Goal: Transaction & Acquisition: Purchase product/service

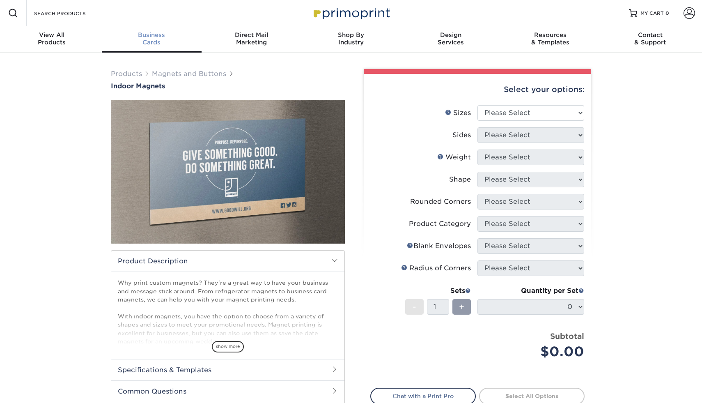
click at [150, 48] on link "Business Cards" at bounding box center [152, 39] width 100 height 26
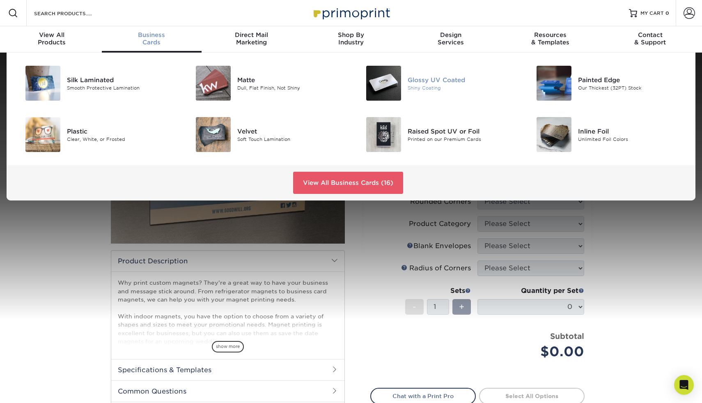
click at [387, 79] on img at bounding box center [383, 83] width 35 height 35
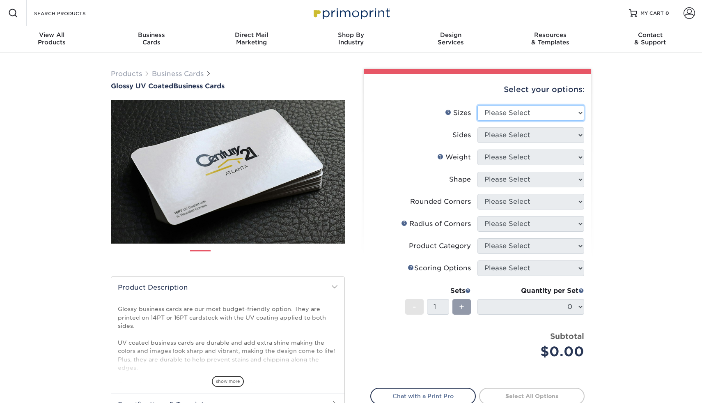
click at [549, 111] on select "Please Select 1.5" x 3.5" - Mini 1.75" x 3.5" - Mini 2" x 2" - Square 2" x 3" -…" at bounding box center [530, 113] width 107 height 16
select select "2.00x3.50"
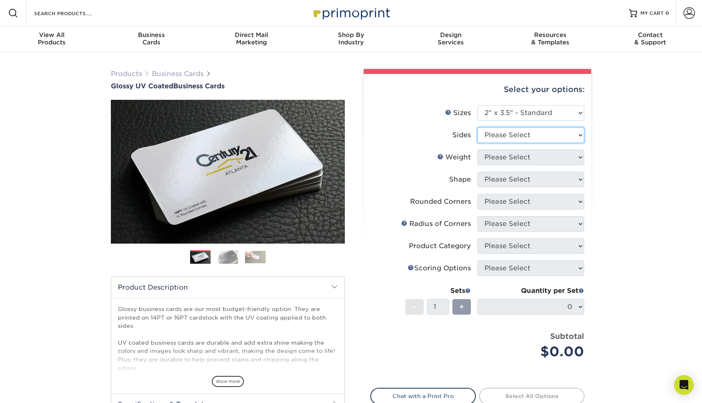
click at [520, 132] on select "Please Select Print Both Sides Print Front Only" at bounding box center [530, 135] width 107 height 16
select select "13abbda7-1d64-4f25-8bb2-c179b224825d"
click at [506, 163] on select "Please Select 16PT 14PT" at bounding box center [530, 157] width 107 height 16
select select "14PT"
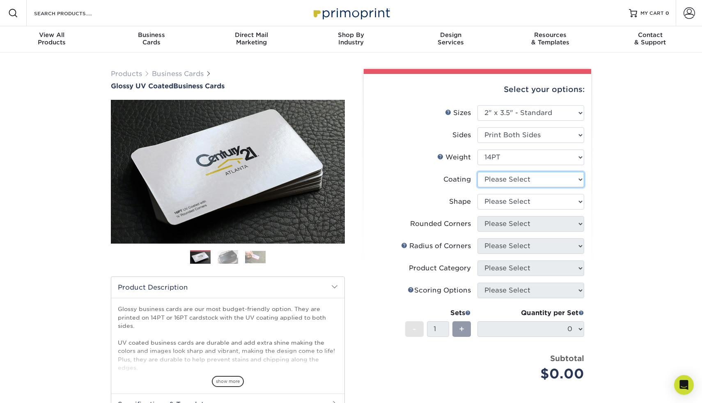
click at [504, 180] on select at bounding box center [530, 180] width 107 height 16
select select "ae367451-b2b8-45df-a344-0f05b6a12993"
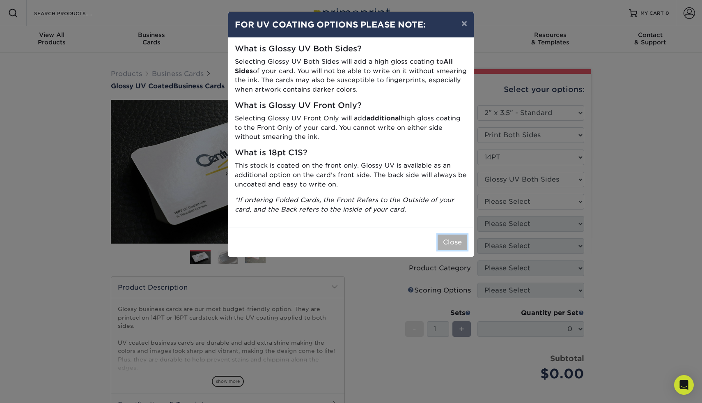
click at [458, 246] on button "Close" at bounding box center [452, 242] width 30 height 16
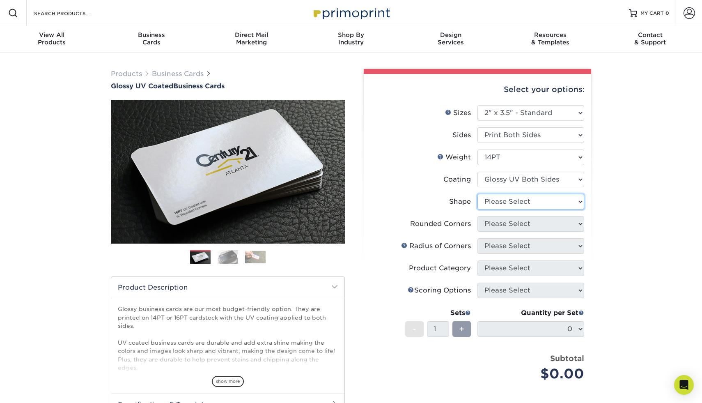
click at [516, 204] on select "Please Select Standard" at bounding box center [530, 202] width 107 height 16
select select "standard"
click at [512, 220] on select "Please Select Yes - Round 2 Corners Yes - Round 4 Corners No" at bounding box center [530, 224] width 107 height 16
select select "0"
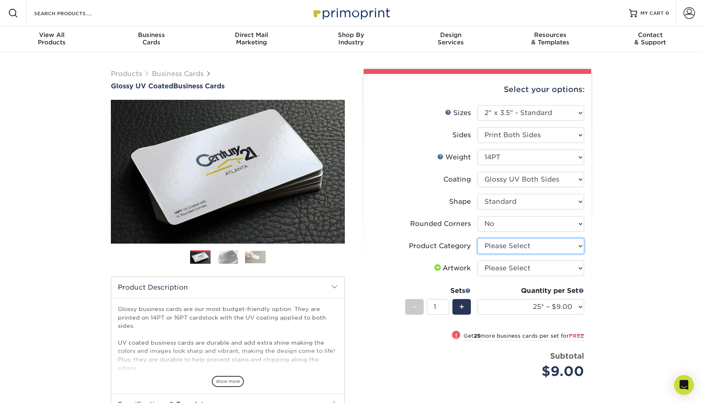
click at [499, 244] on select "Please Select Business Cards" at bounding box center [530, 246] width 107 height 16
select select "3b5148f1-0588-4f88-a218-97bcfdce65c1"
click at [500, 257] on li "Product Category Please Select Business Cards" at bounding box center [477, 249] width 213 height 22
click at [498, 267] on select "Please Select I will upload files I need a design - $100" at bounding box center [530, 268] width 107 height 16
select select "upload"
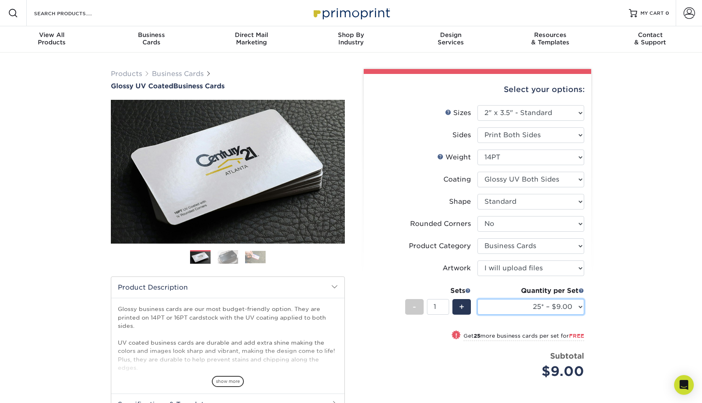
click at [545, 310] on select "25* – $9.00 50* – $9.00 100* – $9.00 250* – $17.00 500 – $33.00 1000 – $42.00 2…" at bounding box center [530, 307] width 107 height 16
select select "1000 – $42.00"
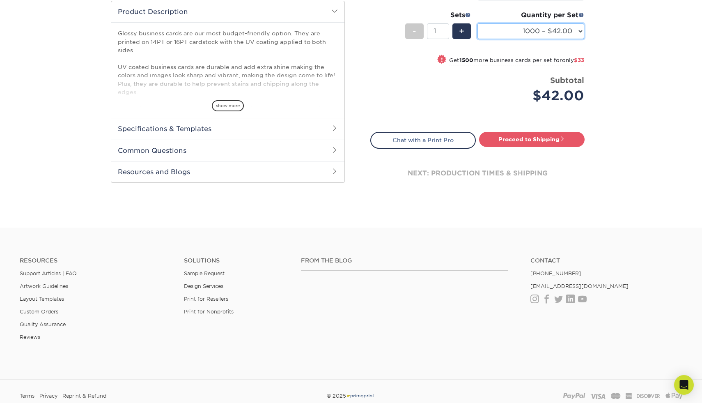
scroll to position [279, 0]
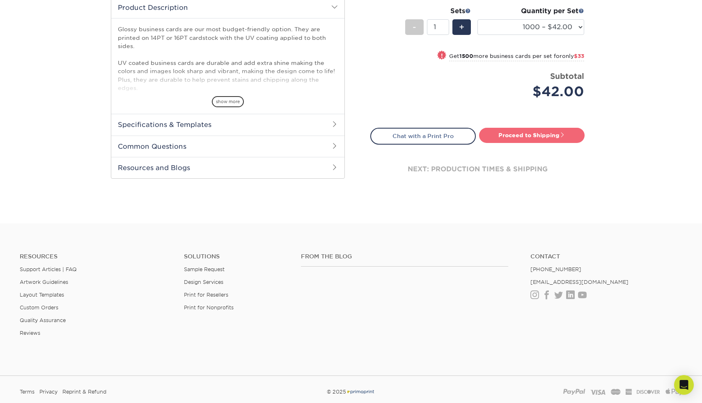
click at [540, 134] on link "Proceed to Shipping" at bounding box center [531, 135] width 105 height 15
type input "Set 1"
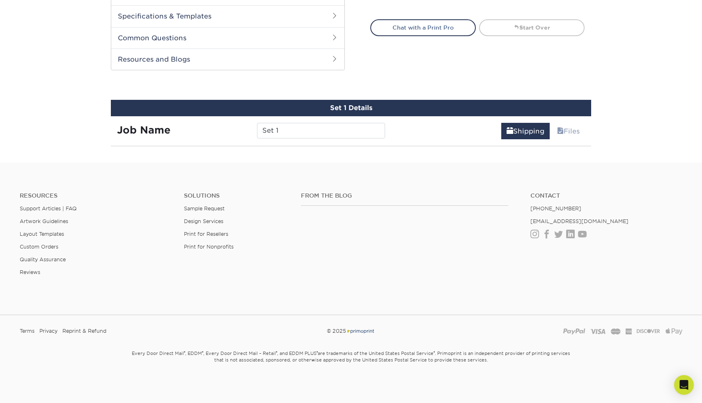
scroll to position [429, 0]
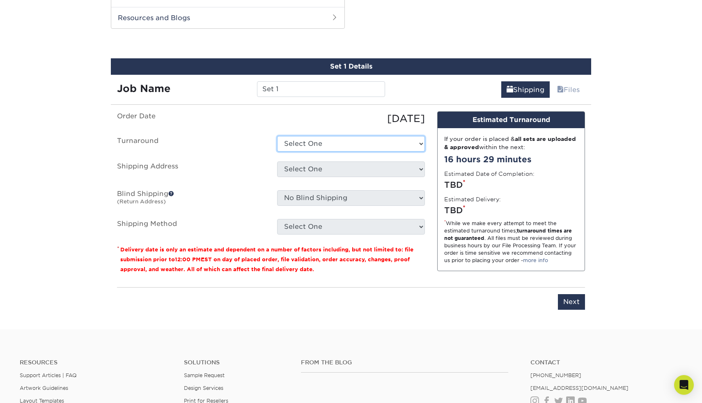
click at [374, 141] on select "Select One 2-4 Business Days 2 Day Next Business Day" at bounding box center [351, 144] width 148 height 16
select select "c88c4aa1-b56a-4bac-a860-b8f97e74e20c"
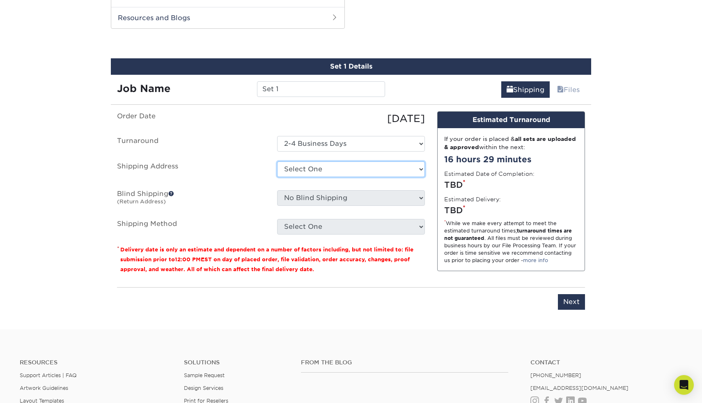
click at [369, 163] on select "Select One + Add New Address - Login" at bounding box center [351, 169] width 148 height 16
click at [366, 169] on select "Select One + Add New Address - Login" at bounding box center [351, 169] width 148 height 16
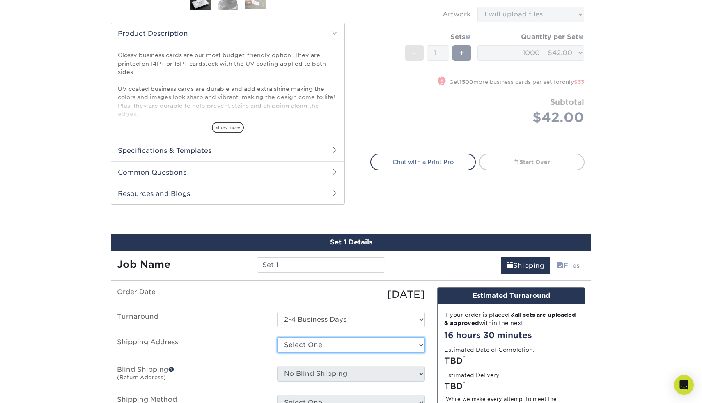
scroll to position [0, 0]
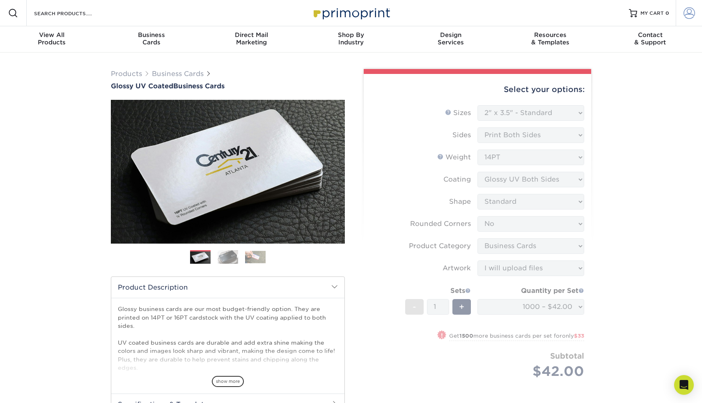
click at [687, 16] on span at bounding box center [688, 12] width 11 height 11
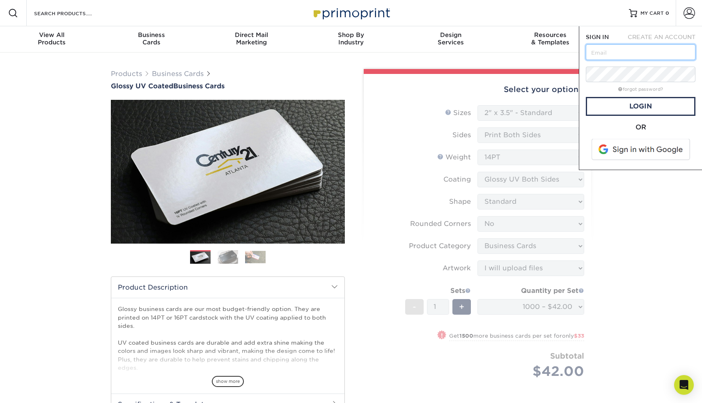
click at [636, 54] on input "text" at bounding box center [641, 52] width 110 height 16
type input "[EMAIL_ADDRESS][DOMAIN_NAME]"
click at [645, 108] on link "Login" at bounding box center [641, 106] width 110 height 19
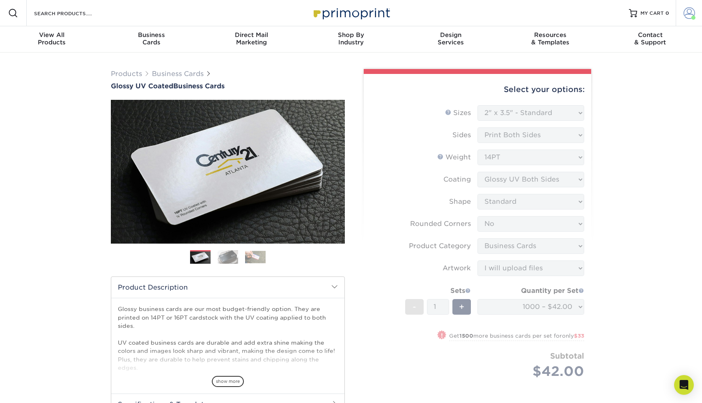
click at [683, 8] on span at bounding box center [688, 12] width 11 height 11
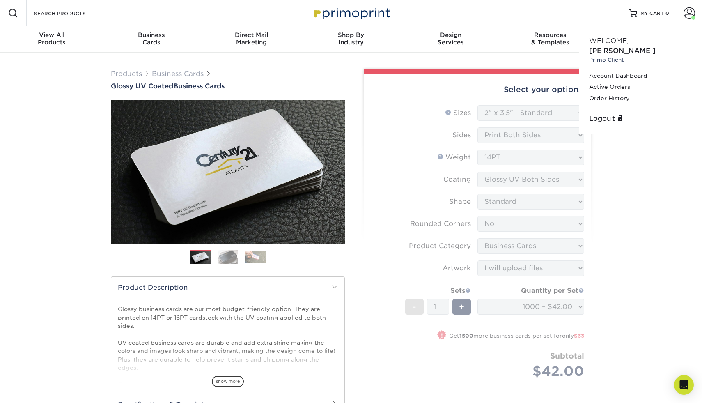
click at [679, 224] on div "Products Business Cards Glossy UV Coated Business Cards Previous Next" at bounding box center [351, 406] width 702 height 706
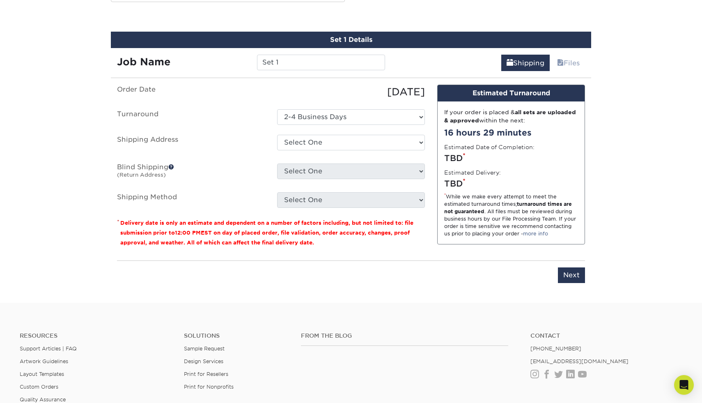
scroll to position [458, 0]
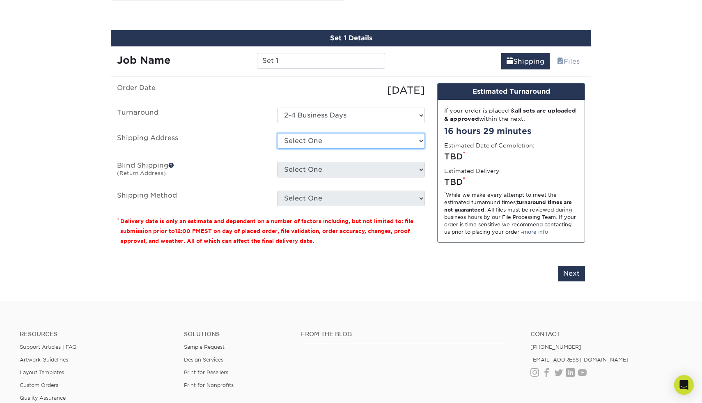
click at [395, 141] on select "Select One [STREET_ADDRESS] [STREET_ADDRESS], WARRIORS MARK, [GEOGRAPHIC_DATA] …" at bounding box center [351, 141] width 148 height 16
select select "65201"
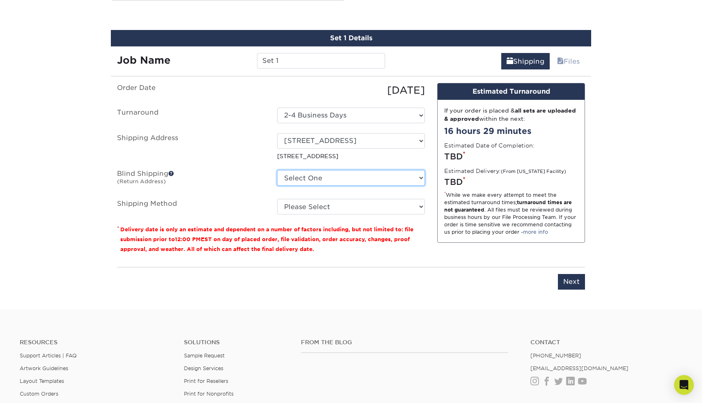
click at [387, 175] on select "Select One [STREET_ADDRESS] [STREET_ADDRESS], WARRIORS MARK, [GEOGRAPHIC_DATA] …" at bounding box center [351, 178] width 148 height 16
click at [416, 179] on select "Select One [STREET_ADDRESS] [STREET_ADDRESS], WARRIORS MARK, [GEOGRAPHIC_DATA] …" at bounding box center [351, 178] width 148 height 16
drag, startPoint x: 309, startPoint y: 52, endPoint x: 284, endPoint y: 63, distance: 27.2
click at [285, 62] on div "Job Name Set 1" at bounding box center [251, 57] width 280 height 23
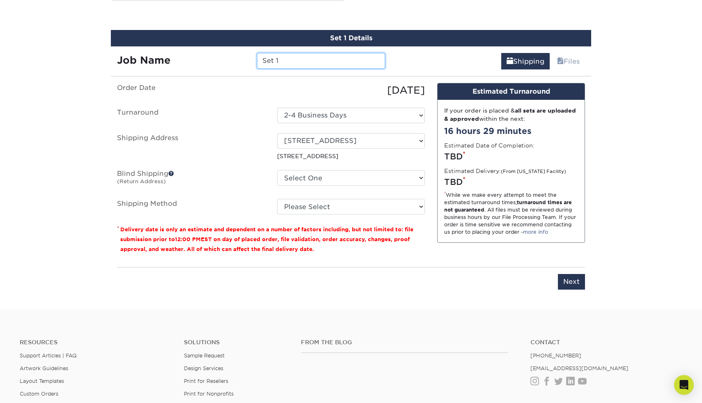
click at [284, 63] on input "Set 1" at bounding box center [321, 61] width 128 height 16
drag, startPoint x: 284, startPoint y: 63, endPoint x: 257, endPoint y: 62, distance: 26.7
click at [258, 62] on input "Set 1" at bounding box center [321, 61] width 128 height 16
type input "Community Movie Night Cards"
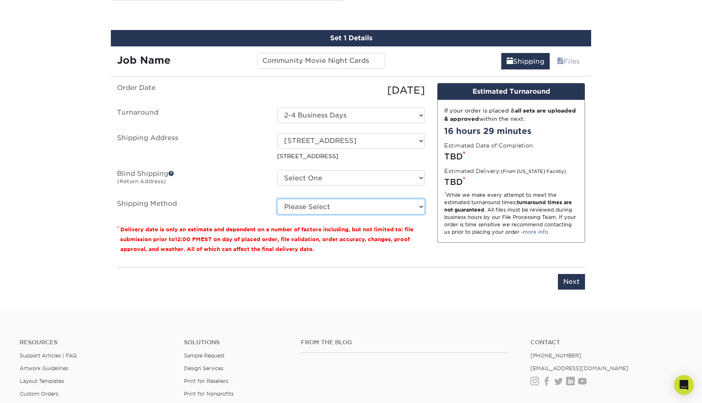
click at [320, 209] on select "Please Select Ground Shipping (+$8.96) 3 Day Shipping Service (+$24.91) 2 Day A…" at bounding box center [351, 207] width 148 height 16
select select "03"
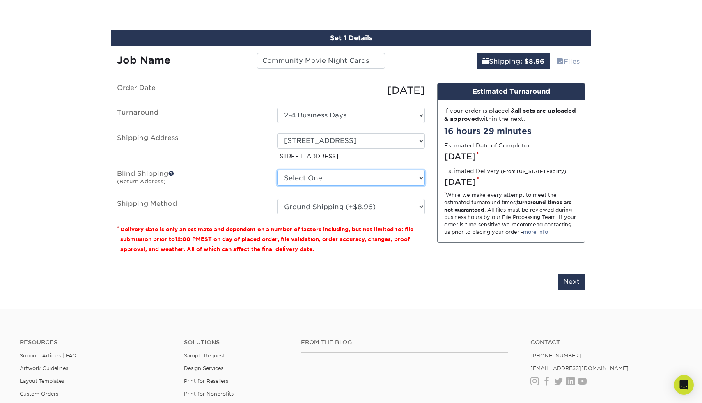
click at [326, 183] on select "Select One [STREET_ADDRESS] [STREET_ADDRESS], WARRIORS MARK, [GEOGRAPHIC_DATA] …" at bounding box center [351, 178] width 148 height 16
select select "65201"
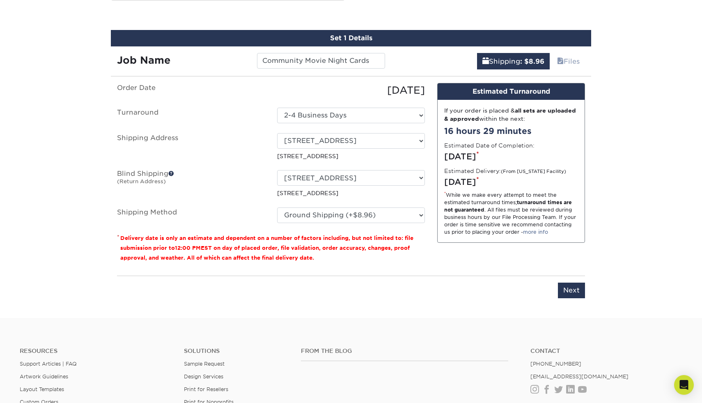
click at [172, 172] on span at bounding box center [171, 173] width 6 height 6
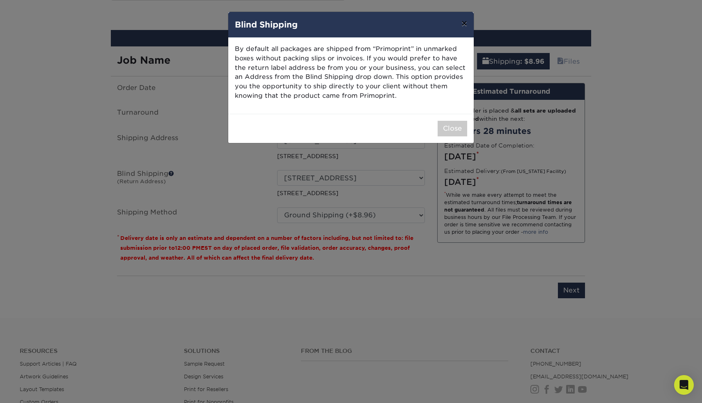
click at [465, 24] on button "×" at bounding box center [464, 23] width 19 height 23
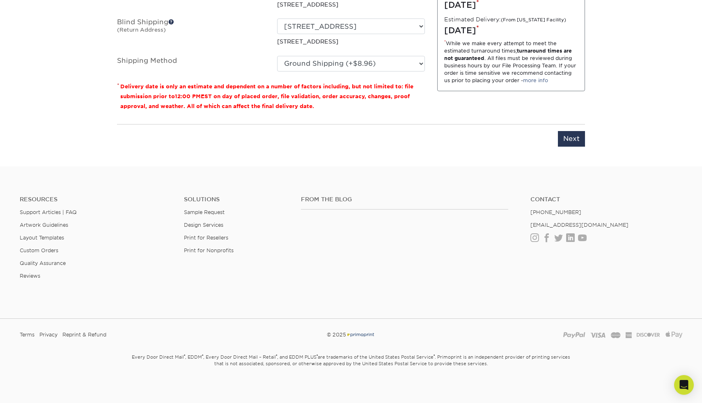
scroll to position [610, 0]
click at [571, 137] on input "Next" at bounding box center [571, 138] width 27 height 16
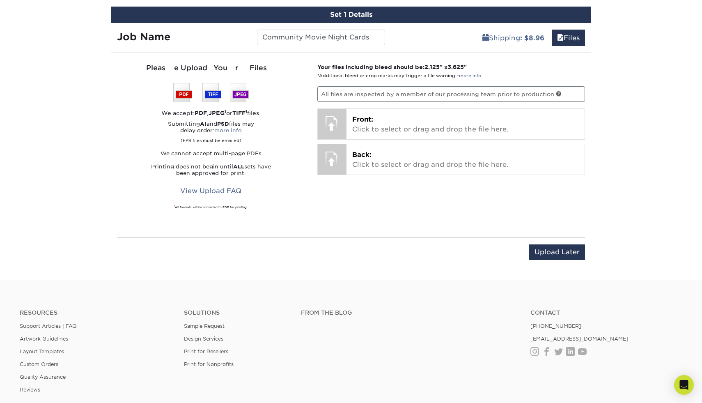
scroll to position [339, 0]
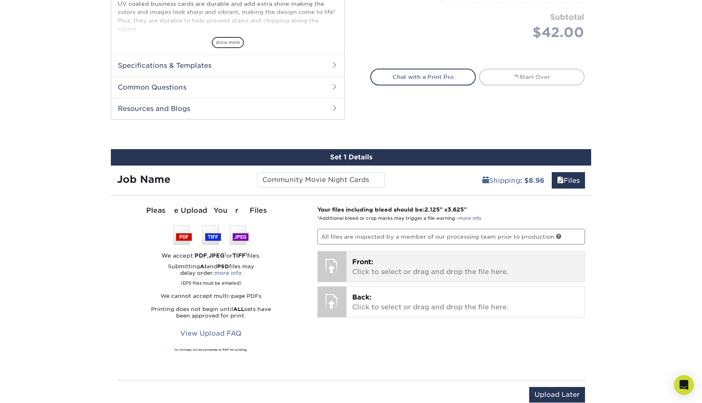
click at [391, 270] on p "Front: Click to select or drag and drop the file here." at bounding box center [465, 267] width 227 height 20
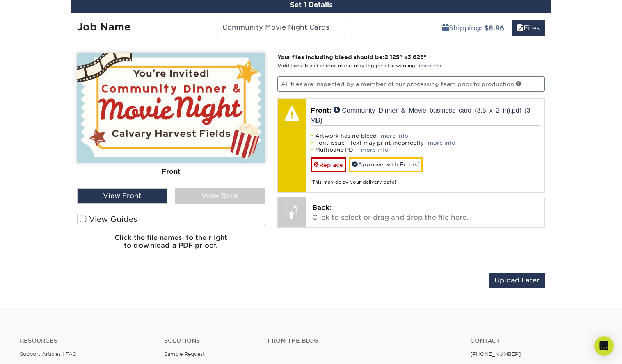
scroll to position [493, 0]
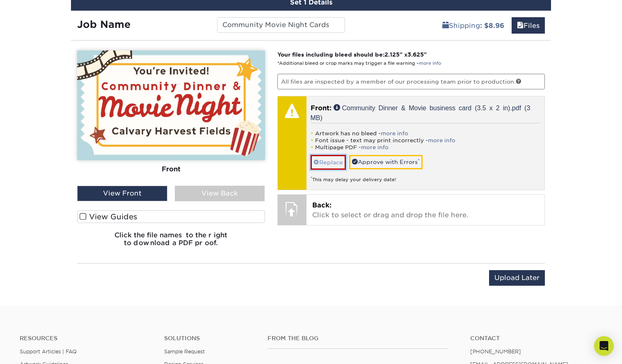
click at [330, 160] on link "Replace" at bounding box center [328, 162] width 35 height 14
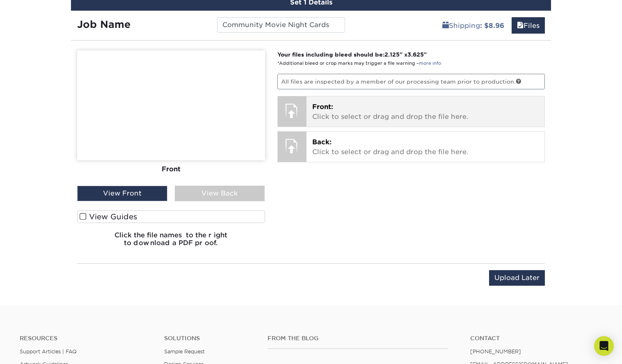
click at [350, 112] on p "Front: Click to select or drag and drop the file here." at bounding box center [425, 112] width 227 height 20
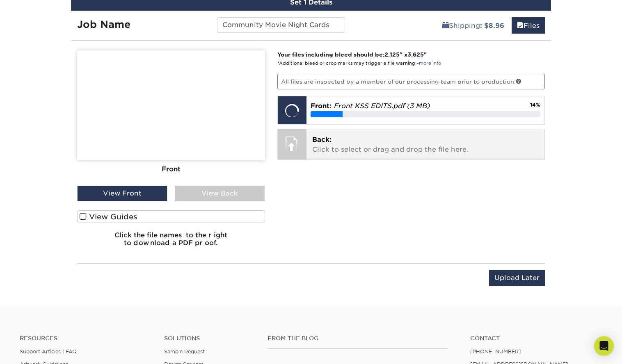
click at [432, 144] on p "Back: Click to select or drag and drop the file here." at bounding box center [425, 145] width 227 height 20
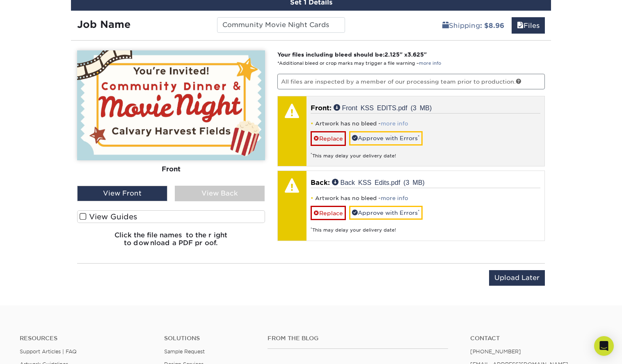
click at [393, 124] on link "more info" at bounding box center [394, 124] width 27 height 6
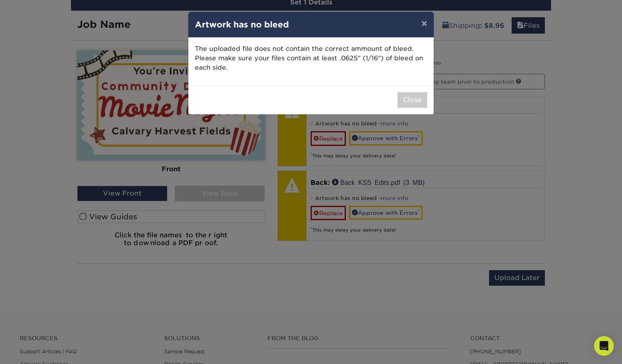
click at [330, 140] on div "× Artwork has no bleed The uploaded file does not contain the correct ammount o…" at bounding box center [311, 182] width 622 height 364
